Goal: Task Accomplishment & Management: Use online tool/utility

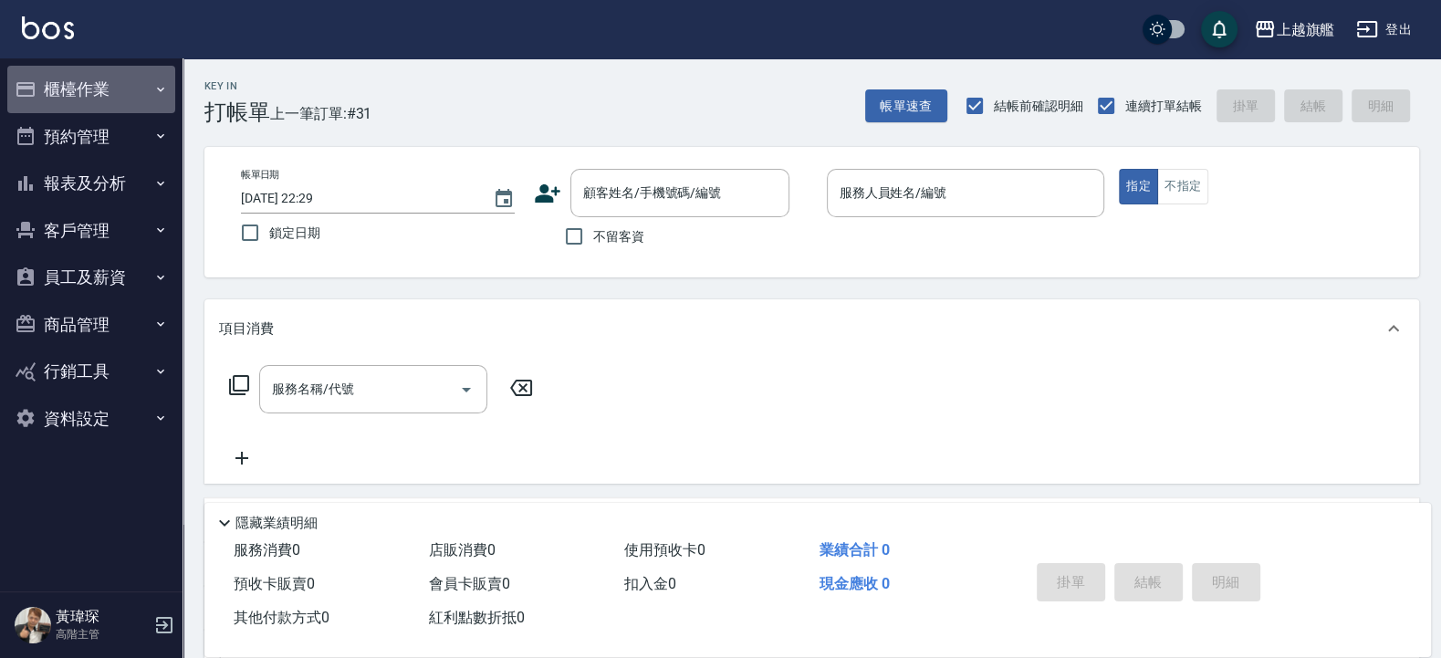
click at [58, 86] on button "櫃檯作業" at bounding box center [91, 89] width 168 height 47
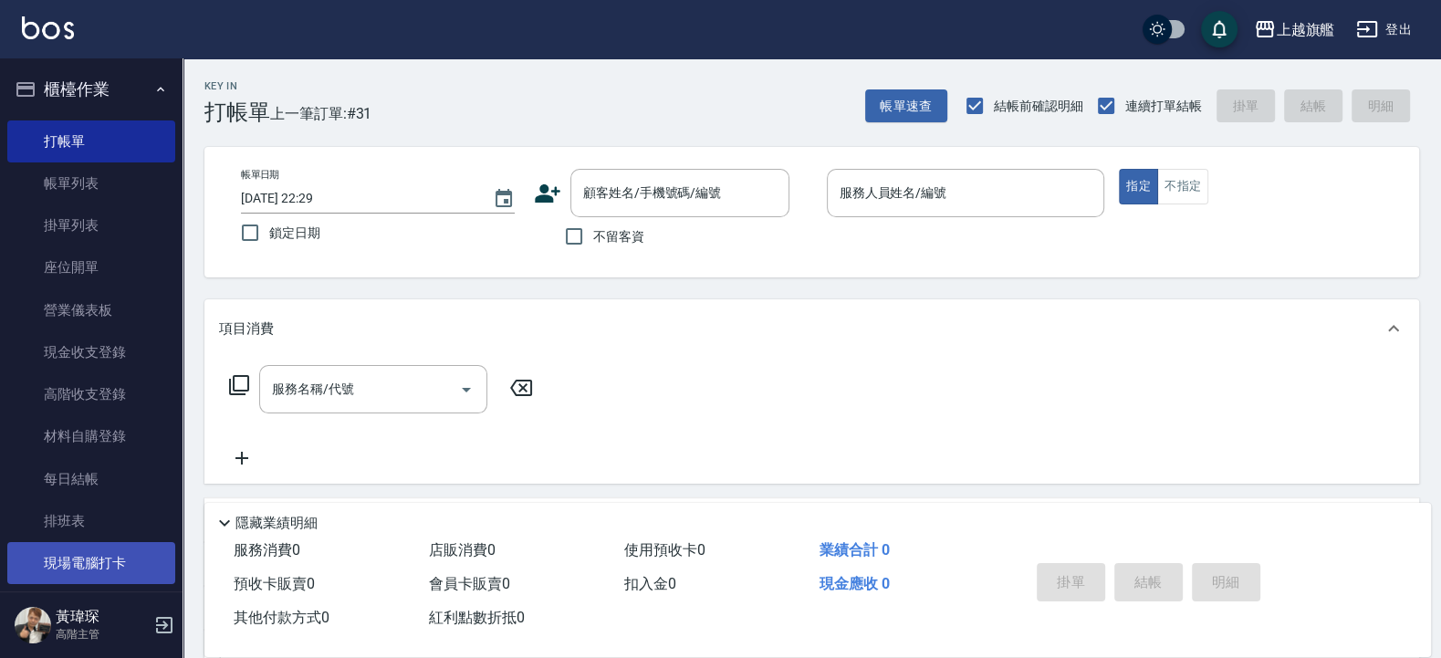
click at [79, 571] on link "現場電腦打卡" at bounding box center [91, 563] width 168 height 42
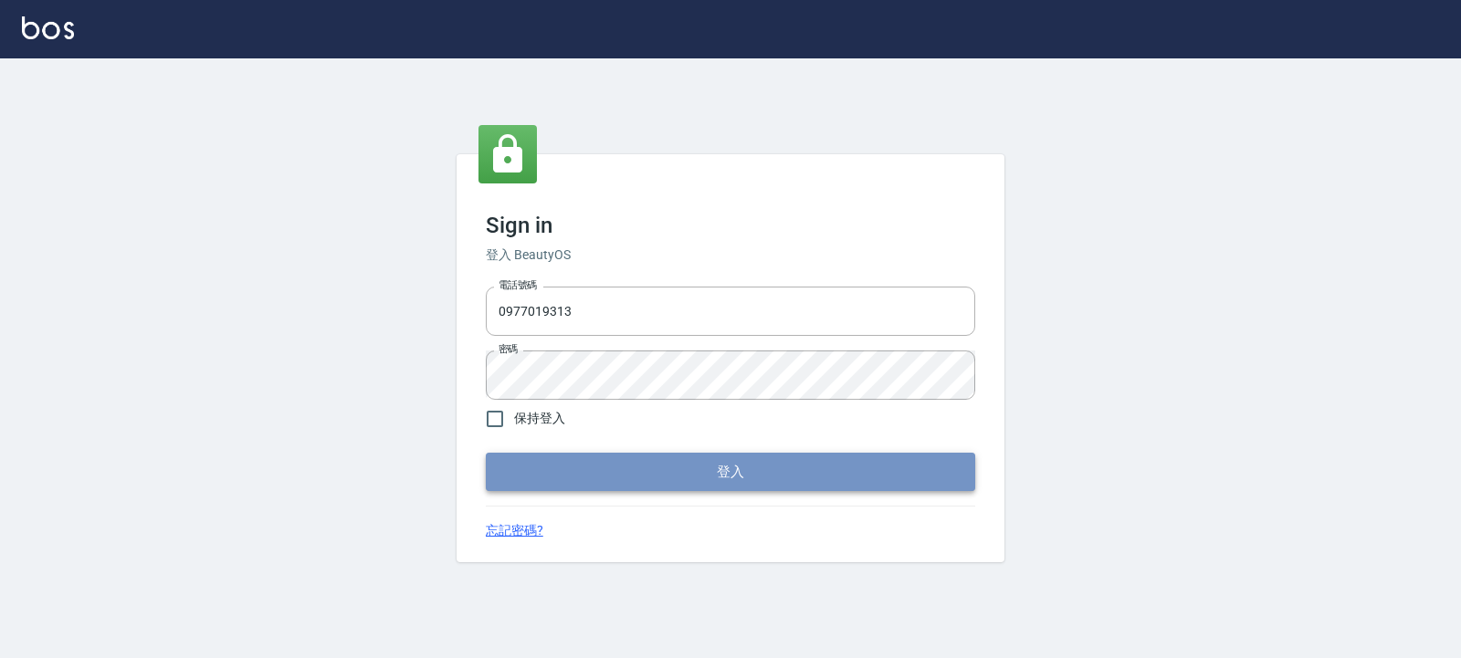
click at [560, 471] on button "登入" at bounding box center [730, 472] width 489 height 38
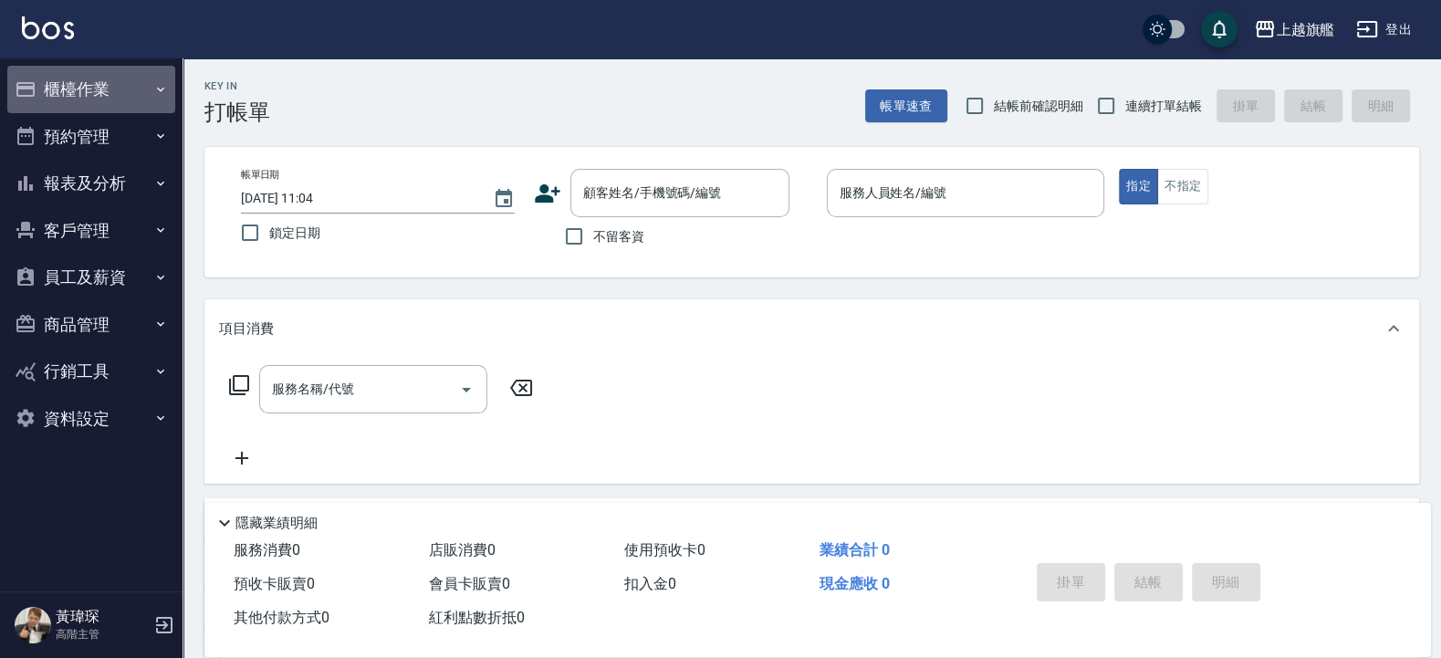
click at [103, 78] on button "櫃檯作業" at bounding box center [91, 89] width 168 height 47
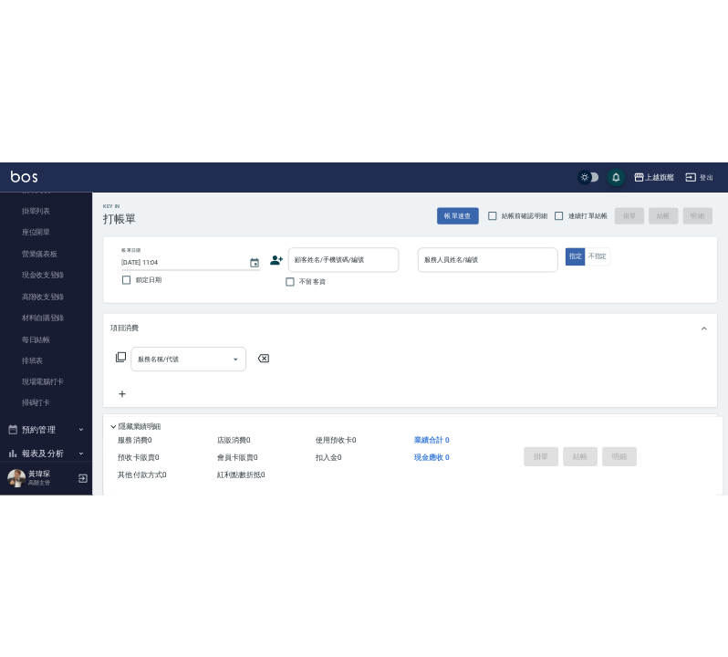
scroll to position [219, 0]
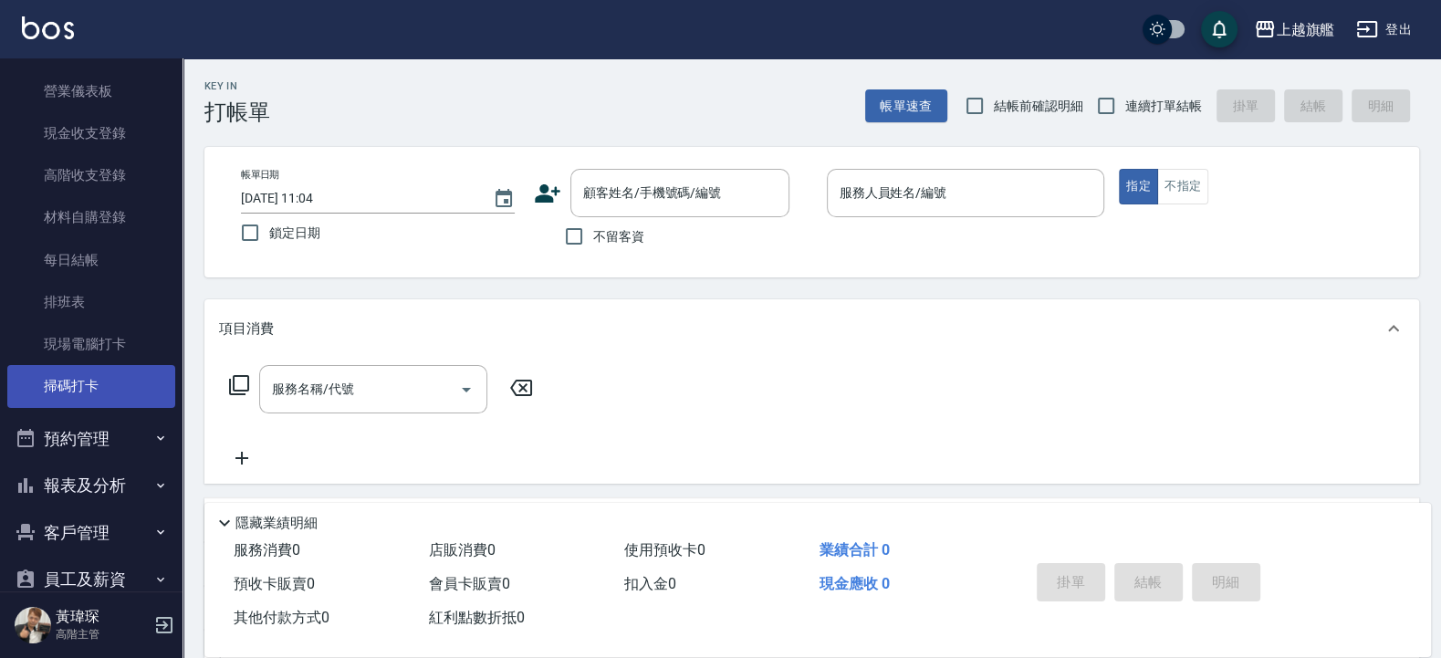
drag, startPoint x: 104, startPoint y: 400, endPoint x: 118, endPoint y: 395, distance: 14.4
click at [106, 400] on link "掃碼打卡" at bounding box center [91, 386] width 168 height 42
